Goal: Task Accomplishment & Management: Use online tool/utility

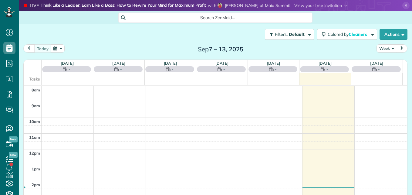
scroll to position [3, 3]
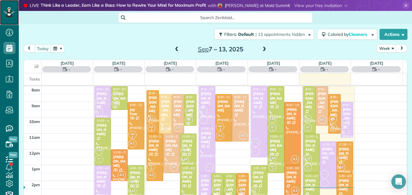
click at [11, 14] on icon at bounding box center [9, 12] width 11 height 10
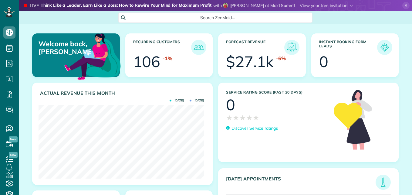
scroll to position [73, 165]
click at [11, 14] on icon at bounding box center [9, 12] width 11 height 10
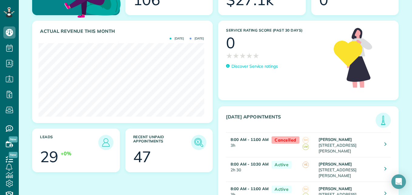
scroll to position [64, 0]
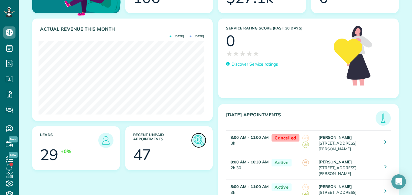
click at [195, 142] on img at bounding box center [199, 140] width 14 height 14
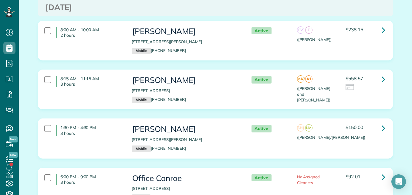
scroll to position [2458, 0]
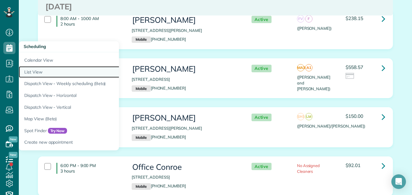
click at [37, 72] on link "List View" at bounding box center [95, 72] width 152 height 12
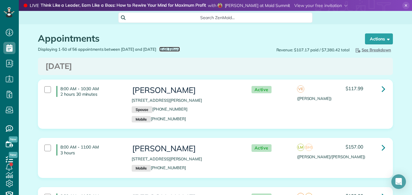
click at [179, 49] on span "Edit Filters" at bounding box center [170, 49] width 20 height 5
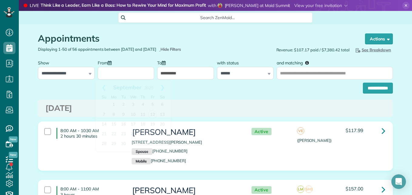
click at [140, 72] on input "From" at bounding box center [126, 73] width 57 height 13
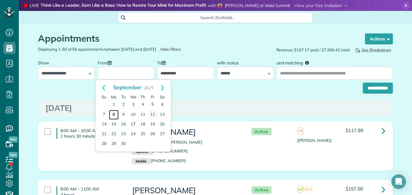
click at [114, 113] on link "8" at bounding box center [114, 115] width 10 height 10
type input "**********"
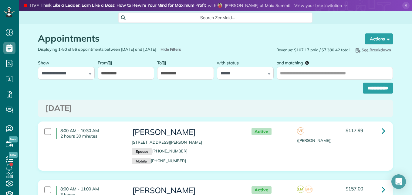
click at [354, 88] on div "**********" at bounding box center [215, 86] width 355 height 14
click at [363, 89] on input "**********" at bounding box center [378, 88] width 30 height 11
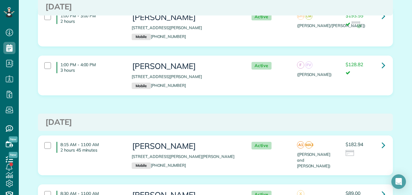
scroll to position [356, 0]
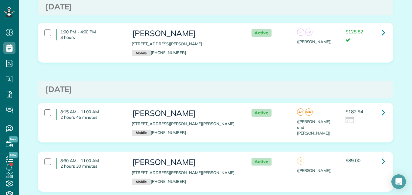
click at [46, 111] on div "8:15 AM - 11:00 AM 2 hours 45 minutes" at bounding box center [83, 114] width 87 height 17
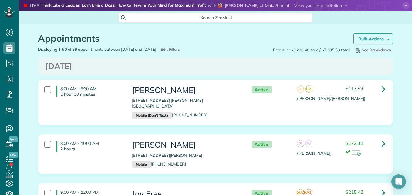
click at [360, 42] on link "Bulk Actions" at bounding box center [372, 38] width 39 height 11
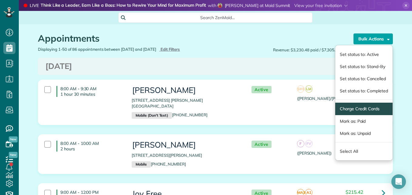
click at [358, 104] on span "Charge Credit Cards" at bounding box center [363, 109] width 57 height 12
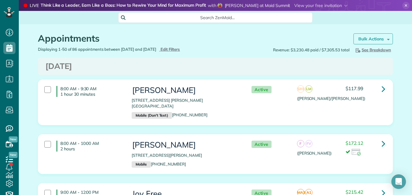
click at [366, 35] on link "Bulk Actions" at bounding box center [372, 38] width 39 height 11
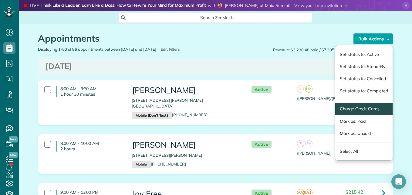
click at [349, 105] on span "Charge Credit Cards" at bounding box center [363, 109] width 57 height 12
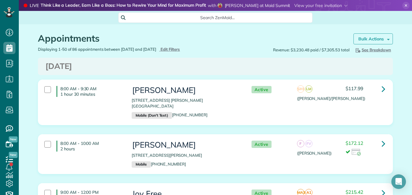
click at [375, 35] on link "Bulk Actions" at bounding box center [372, 38] width 39 height 11
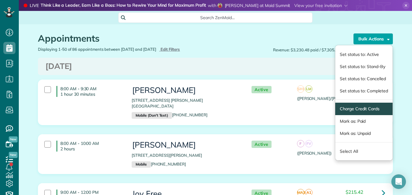
click at [346, 113] on span "Charge Credit Cards" at bounding box center [363, 109] width 57 height 12
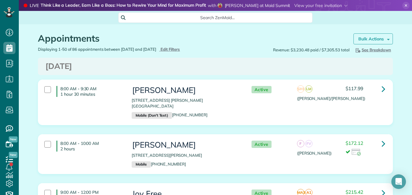
click at [372, 39] on strong "Bulk Actions" at bounding box center [370, 38] width 25 height 5
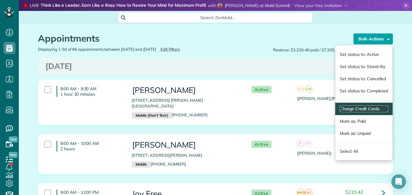
click at [344, 110] on link "Charge Credit Cards" at bounding box center [364, 109] width 48 height 6
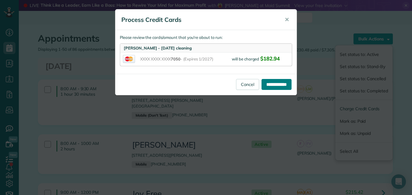
click at [280, 83] on input "**********" at bounding box center [277, 84] width 30 height 11
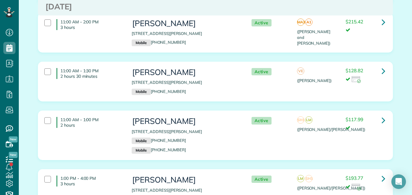
scroll to position [660, 0]
